Goal: Obtain resource: Download file/media

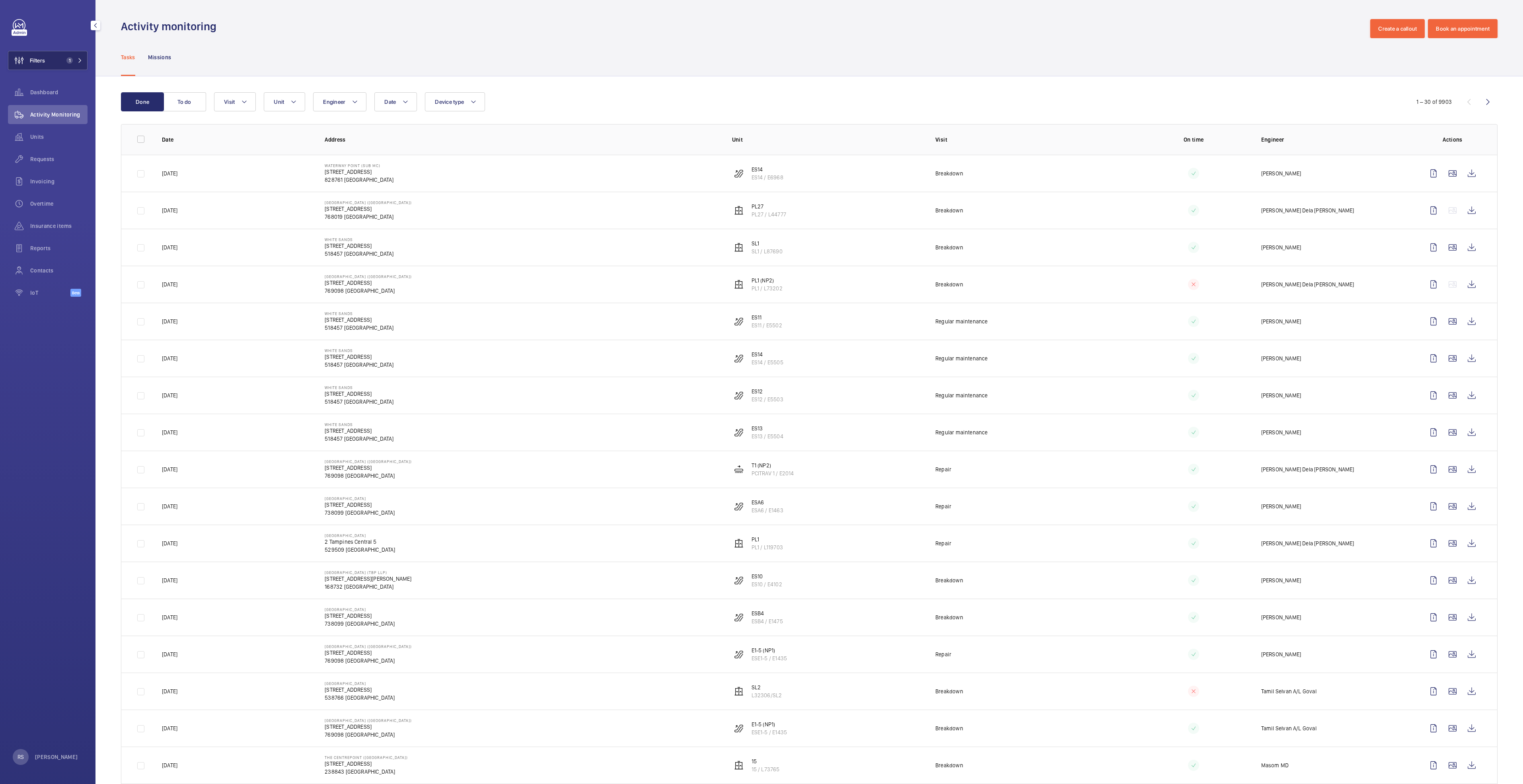
click at [85, 65] on button "Filters 1" at bounding box center [48, 60] width 80 height 19
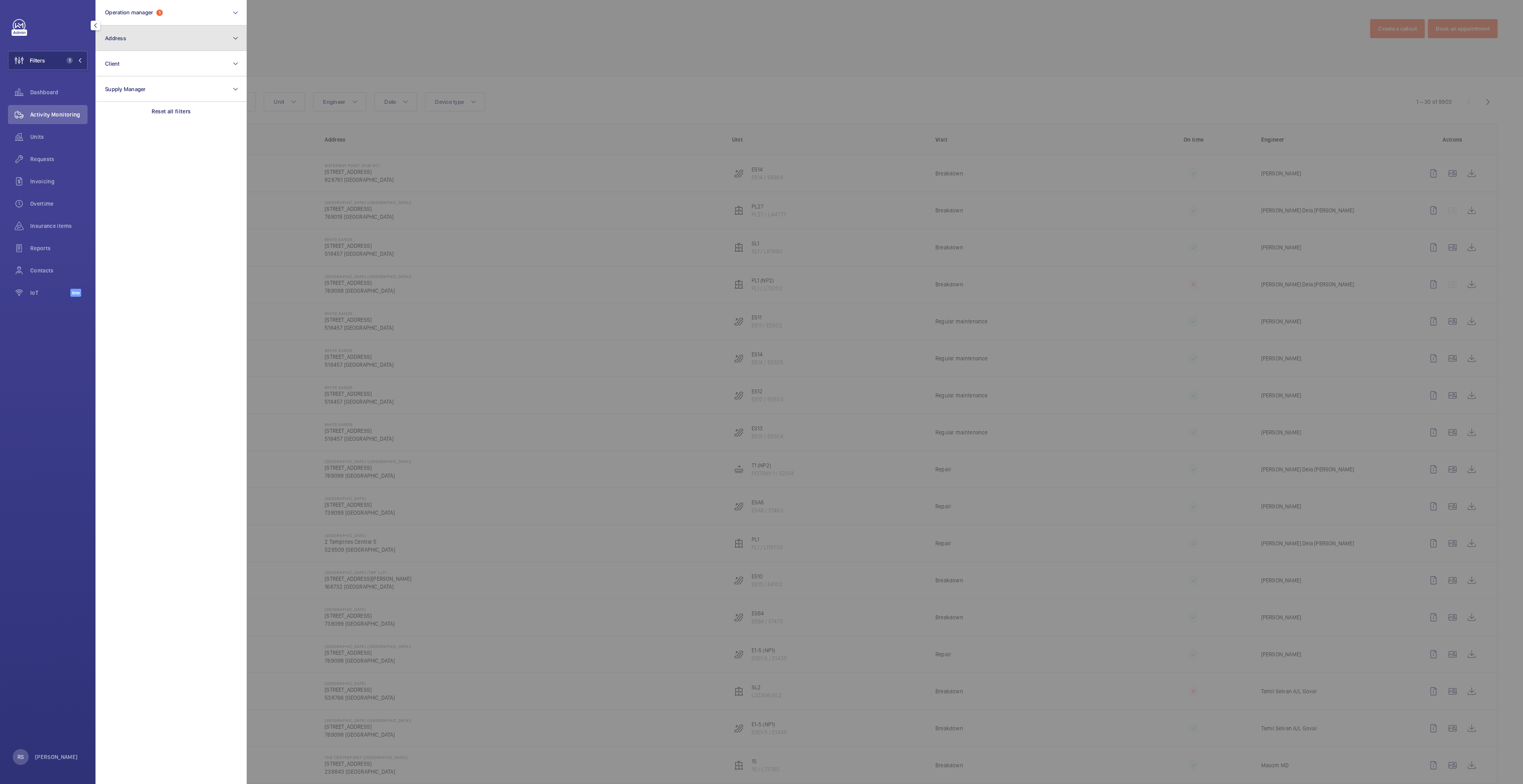
click at [181, 37] on button "Address" at bounding box center [171, 38] width 151 height 26
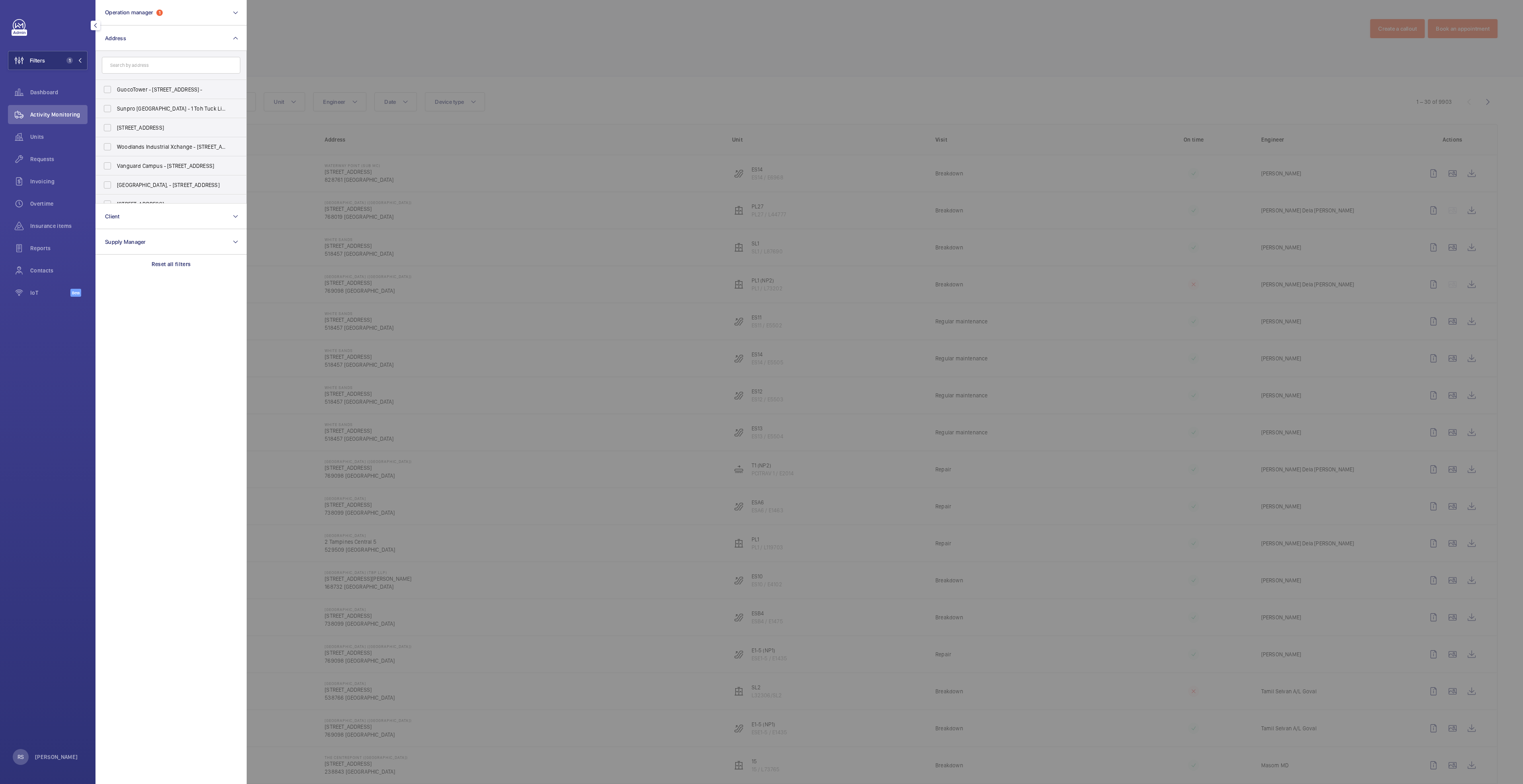
click at [167, 69] on input "text" at bounding box center [171, 65] width 139 height 17
type input "causeway"
click at [184, 94] on label "[GEOGRAPHIC_DATA] - [STREET_ADDRESS]" at bounding box center [165, 89] width 139 height 19
click at [116, 94] on input "[GEOGRAPHIC_DATA] - [STREET_ADDRESS]" at bounding box center [108, 90] width 16 height 16
checkbox input "true"
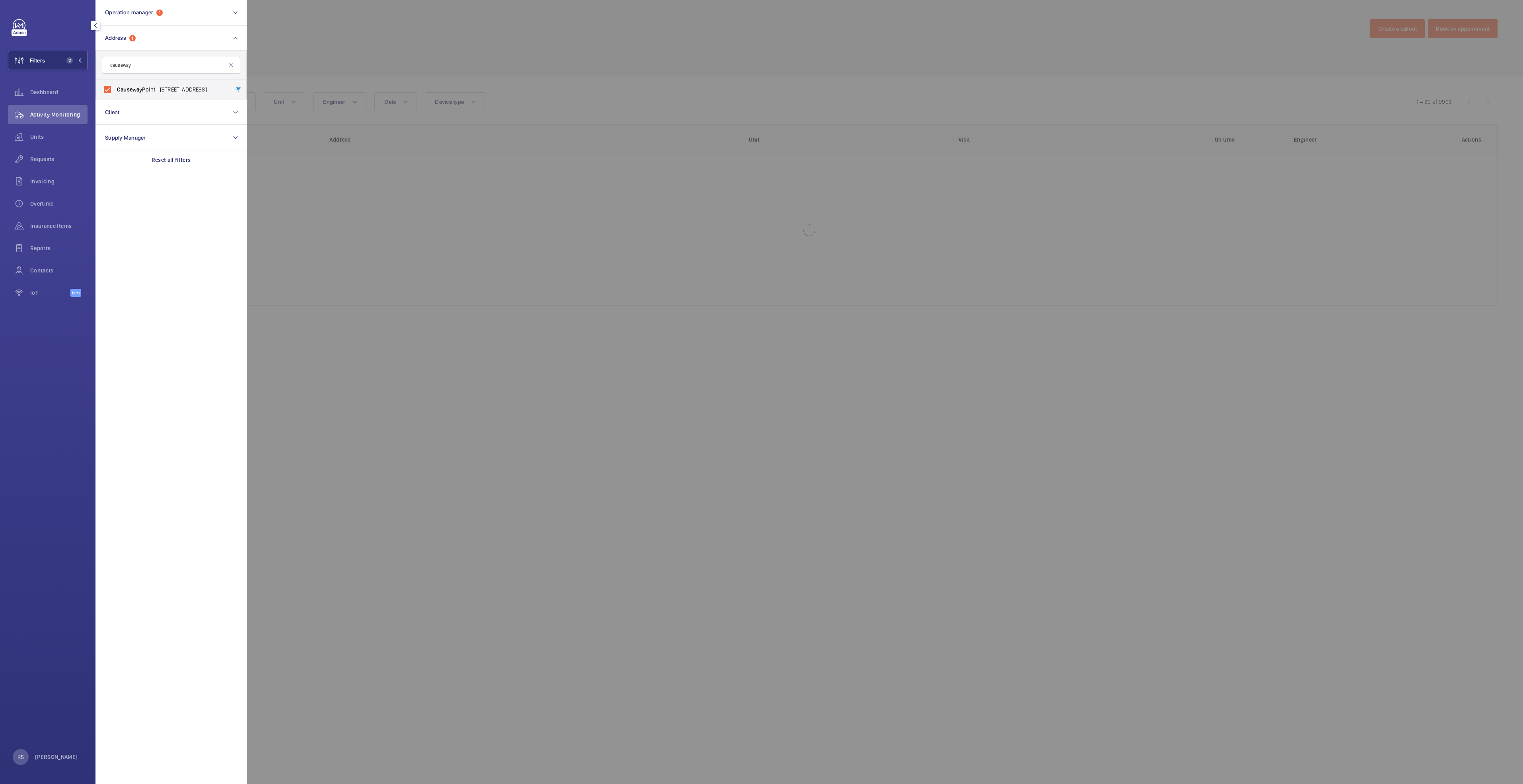
click at [358, 27] on div at bounding box center [1008, 392] width 1523 height 784
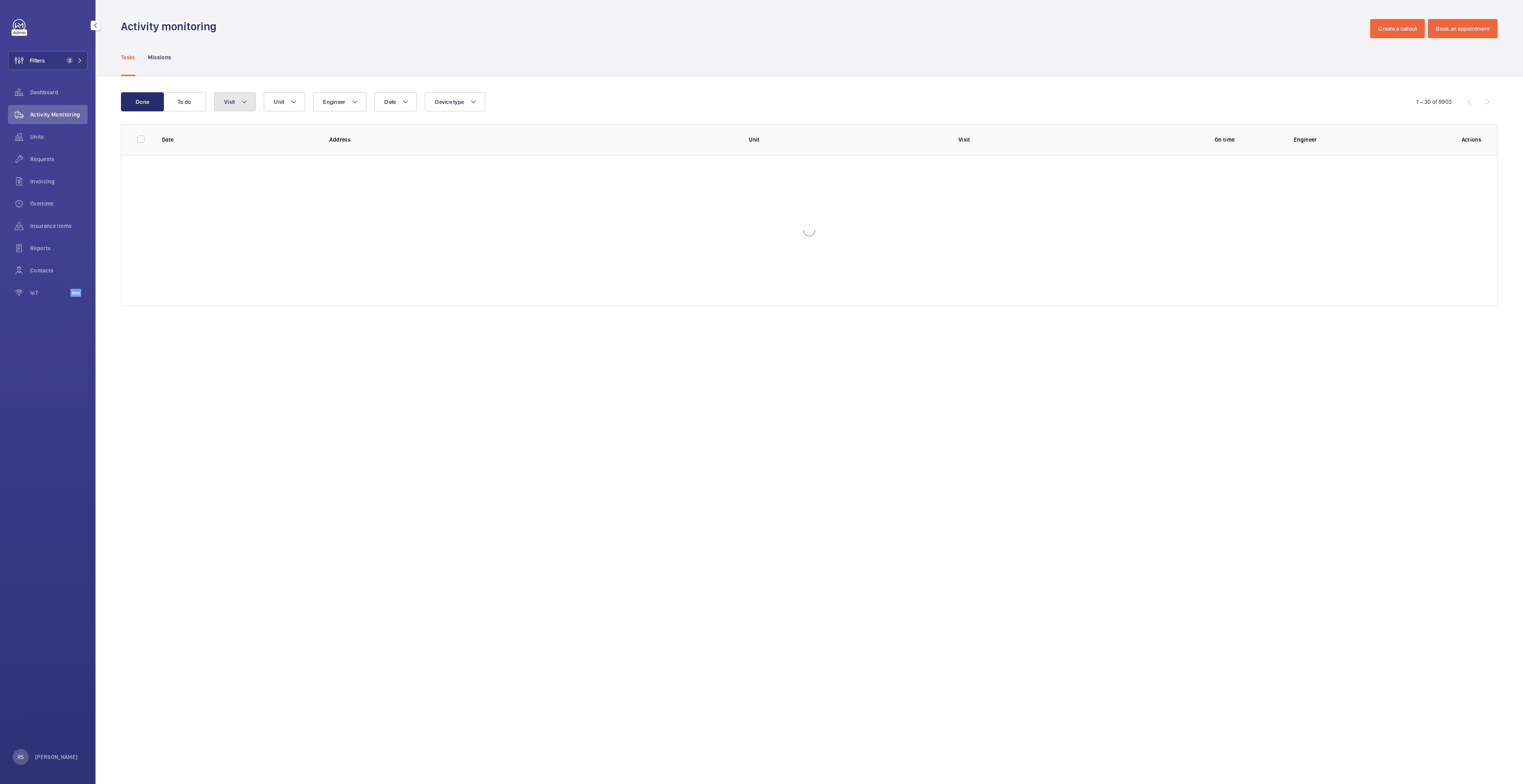
click at [246, 98] on mat-icon at bounding box center [244, 102] width 7 height 10
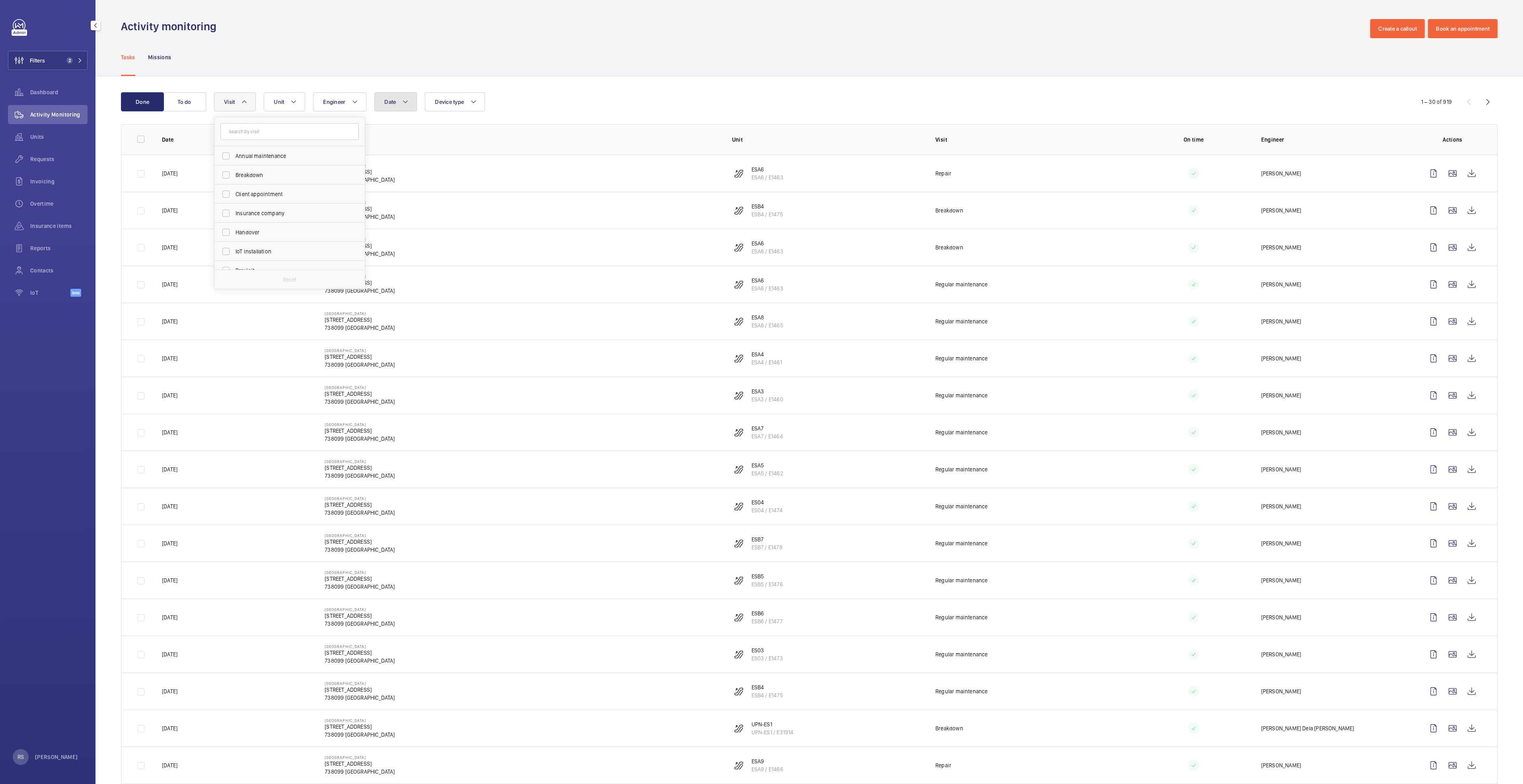
click at [400, 99] on button "Date" at bounding box center [396, 102] width 43 height 19
click at [394, 157] on mat-icon at bounding box center [395, 159] width 10 height 10
click at [407, 191] on span "1" at bounding box center [404, 194] width 15 height 15
type input "[DATE]"
click at [436, 256] on span "31" at bounding box center [438, 262] width 15 height 15
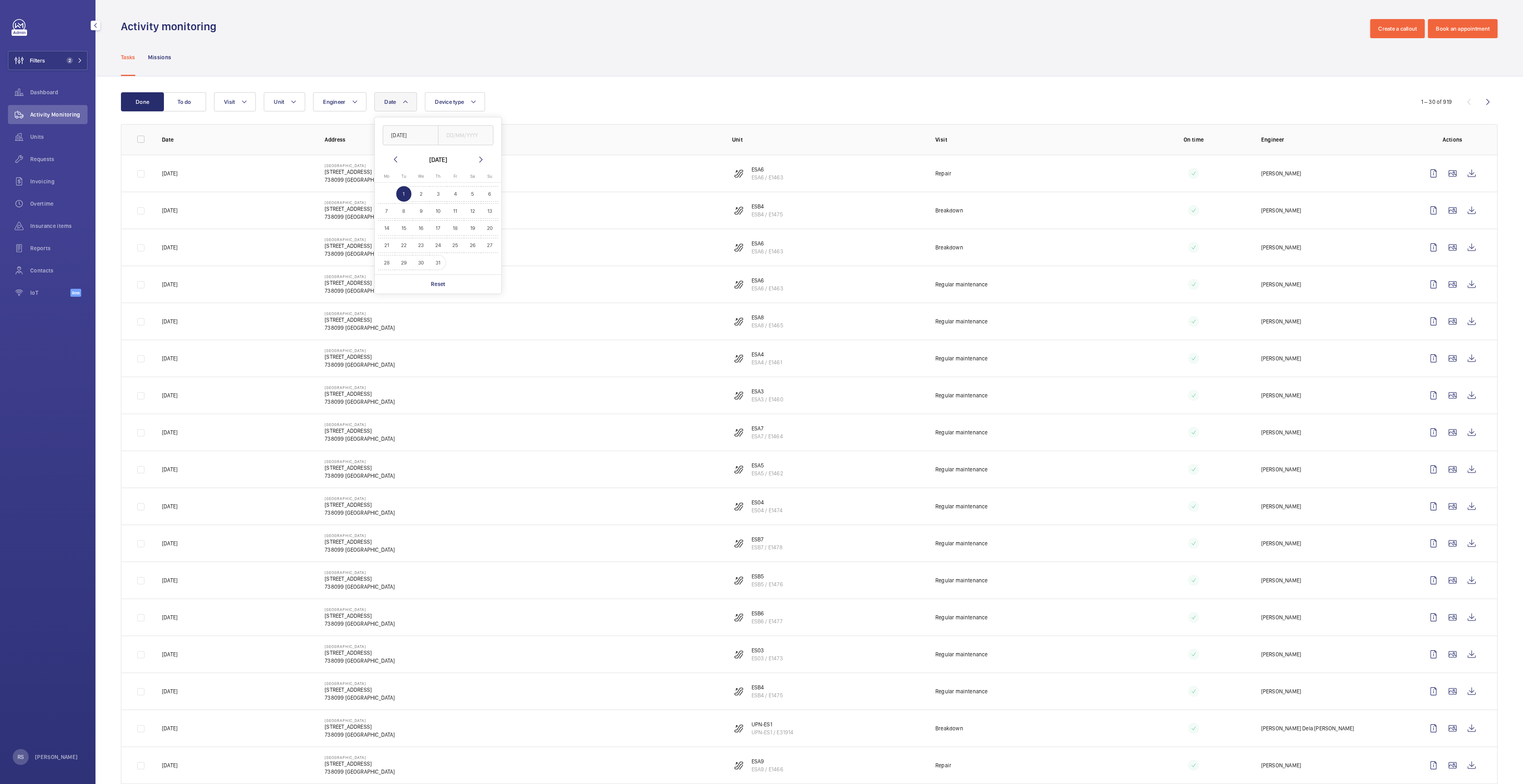
type input "[DATE]"
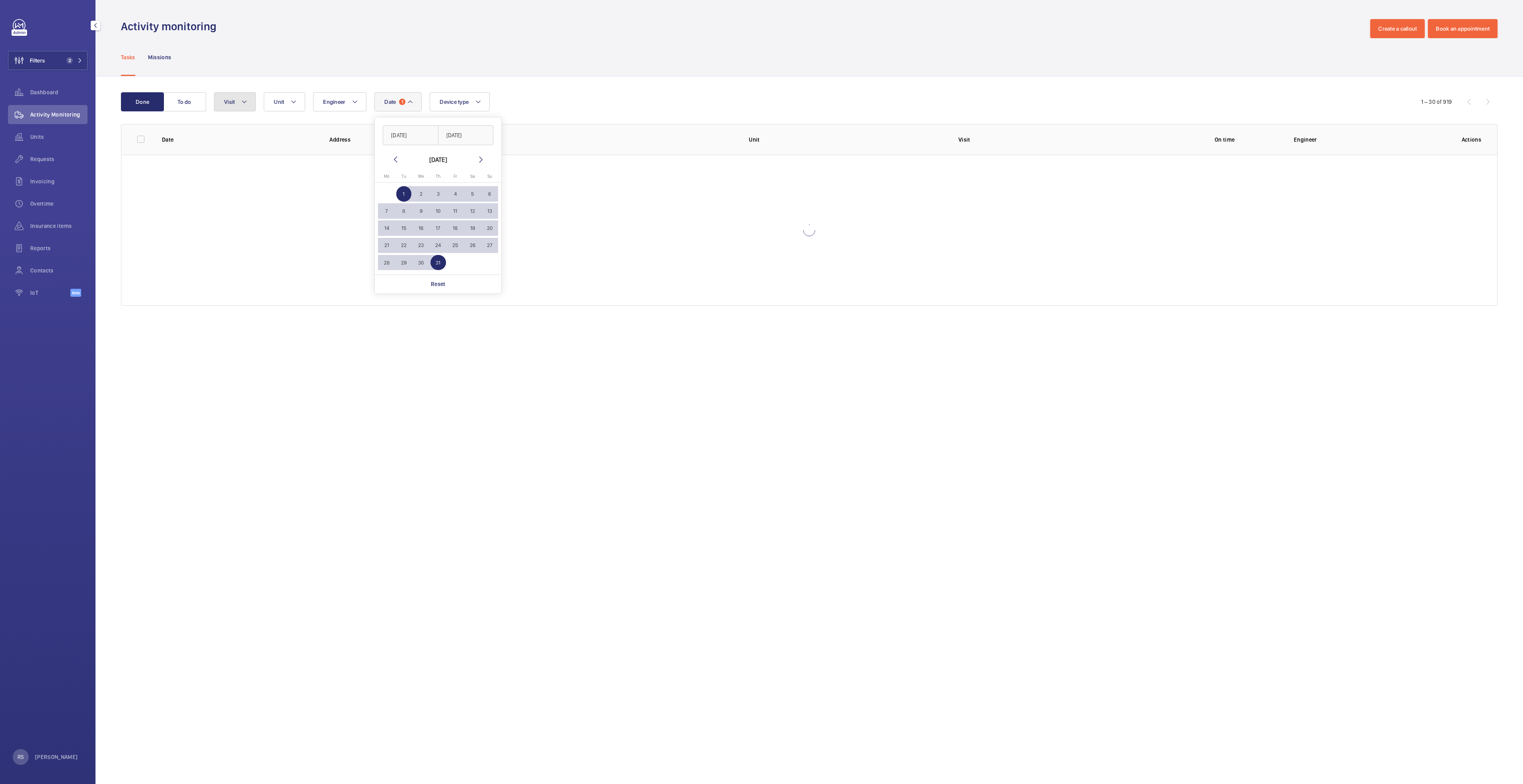
click at [245, 98] on mat-icon at bounding box center [244, 102] width 7 height 10
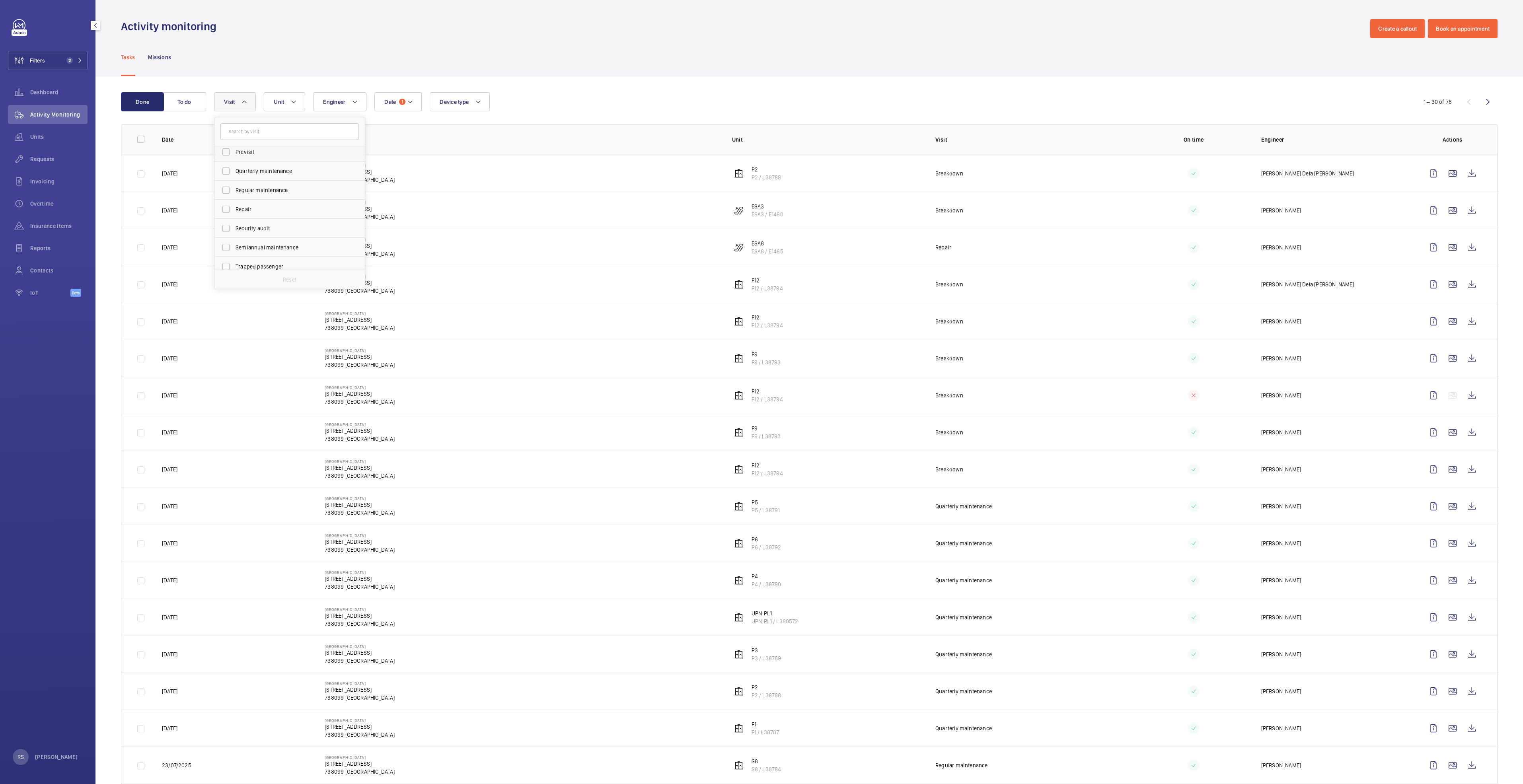
scroll to position [119, 0]
click at [270, 205] on span "Repair" at bounding box center [290, 208] width 109 height 8
click at [234, 205] on input "Repair" at bounding box center [226, 209] width 16 height 16
checkbox input "true"
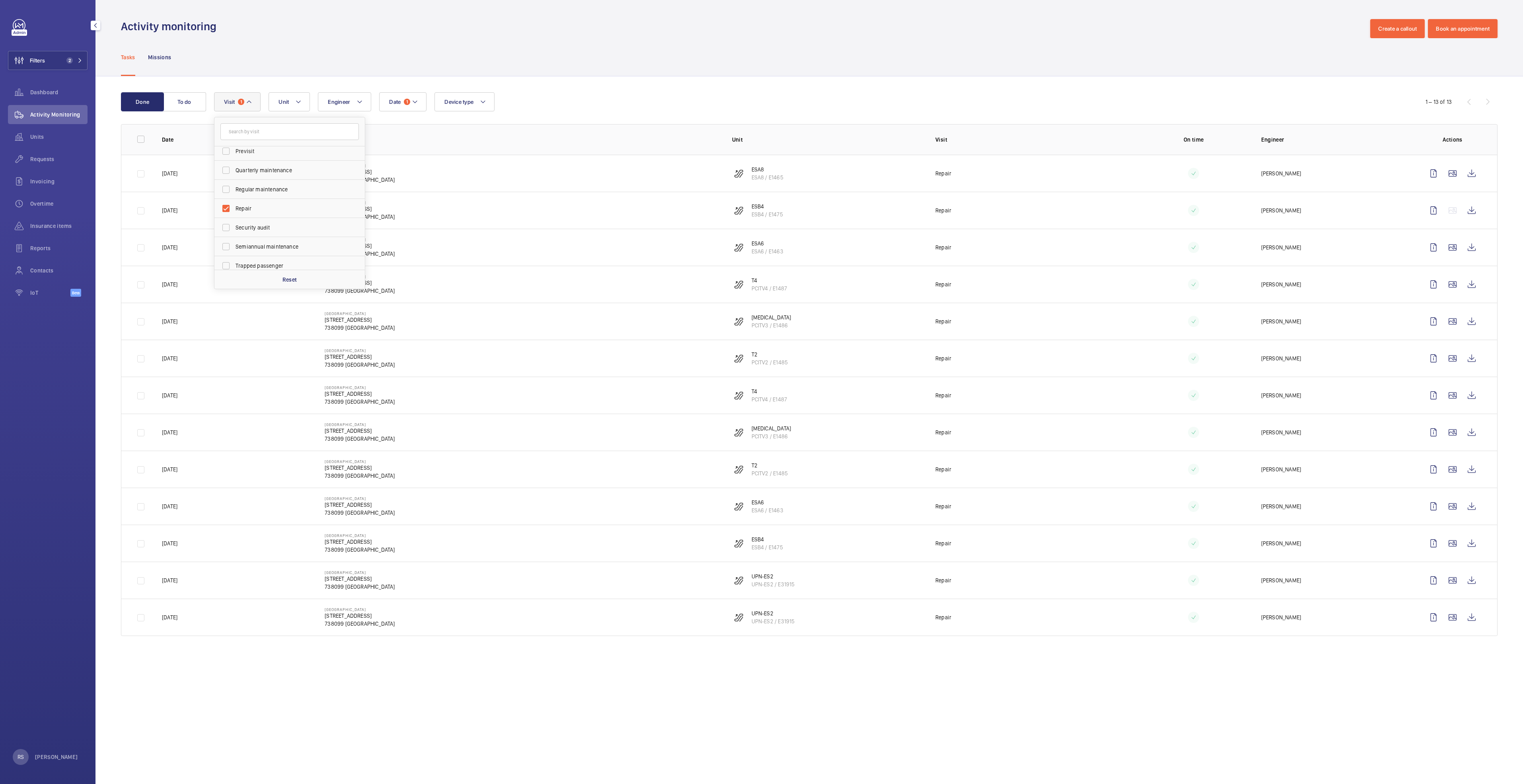
click at [515, 63] on div "Tasks Missions" at bounding box center [809, 57] width 1376 height 38
click at [1471, 167] on wm-front-icon-button at bounding box center [1471, 173] width 19 height 19
click at [1471, 211] on wm-front-icon-button at bounding box center [1471, 211] width 19 height 19
click at [1477, 245] on wm-front-icon-button at bounding box center [1471, 248] width 19 height 19
click at [1476, 284] on wm-front-icon-button at bounding box center [1471, 284] width 19 height 19
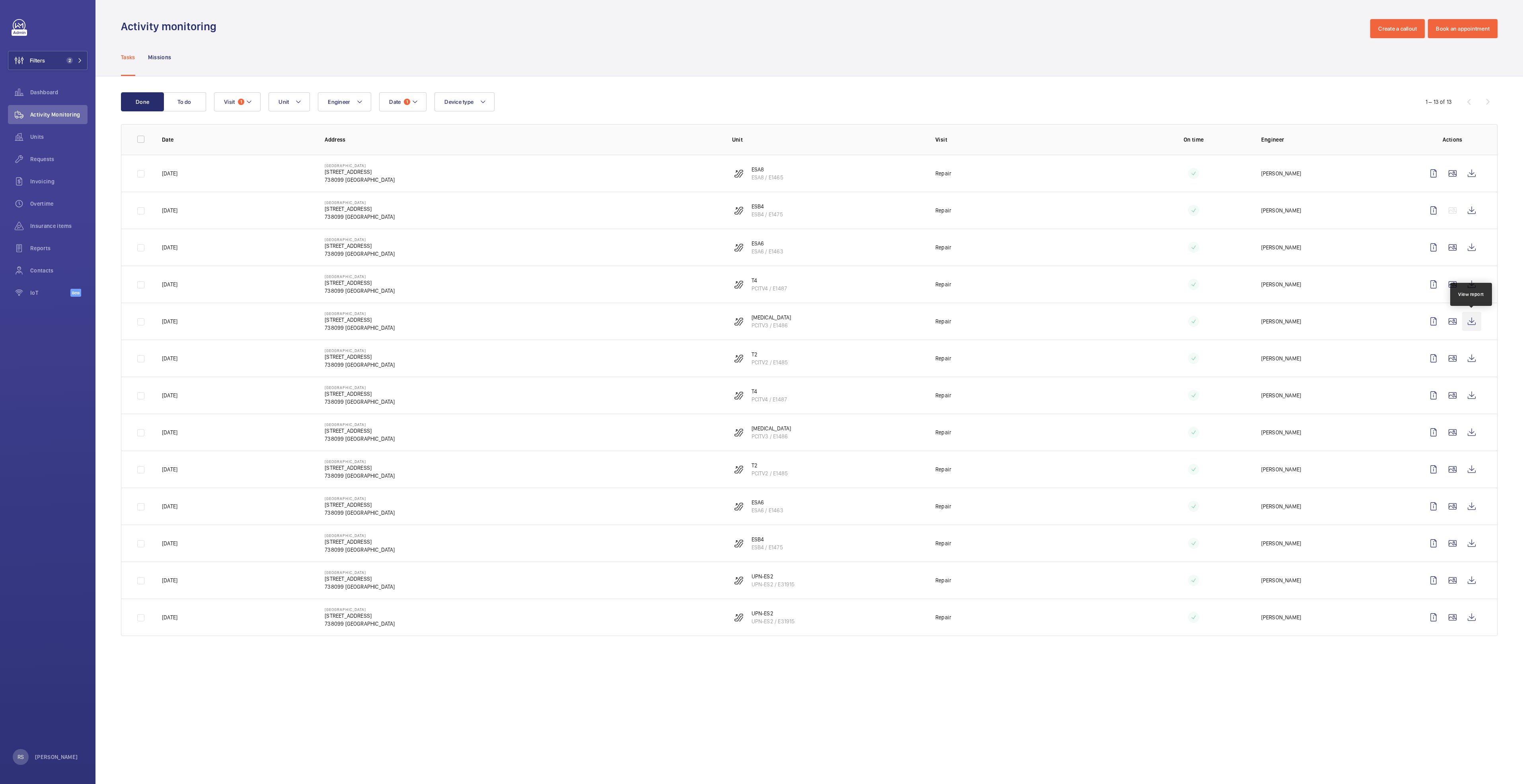
click at [1477, 324] on wm-front-icon-button at bounding box center [1471, 321] width 19 height 19
click at [1474, 357] on wm-front-icon-button at bounding box center [1471, 358] width 19 height 19
click at [1476, 397] on wm-front-icon-button at bounding box center [1471, 396] width 19 height 19
click at [1470, 584] on wm-front-icon-button at bounding box center [1471, 580] width 19 height 19
click at [1474, 620] on wm-front-icon-button at bounding box center [1471, 617] width 19 height 19
